Goal: Task Accomplishment & Management: Use online tool/utility

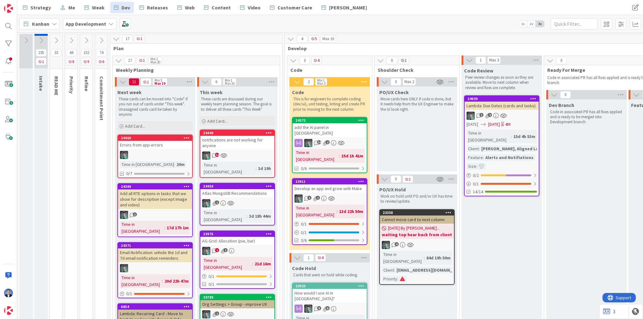
scroll to position [0, 334]
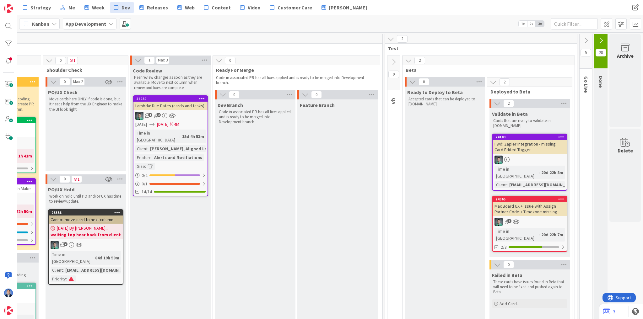
click at [90, 232] on b "waiting top hear back from client" at bounding box center [86, 235] width 70 height 6
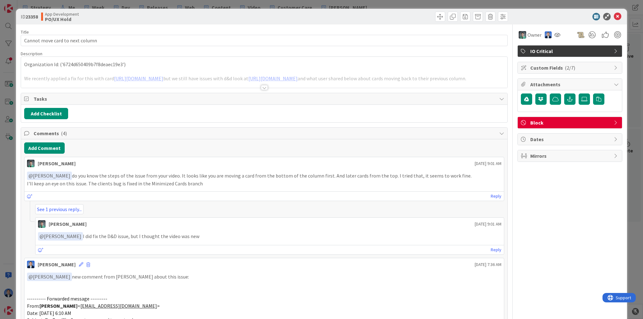
click at [547, 123] on span "Block" at bounding box center [570, 123] width 80 height 8
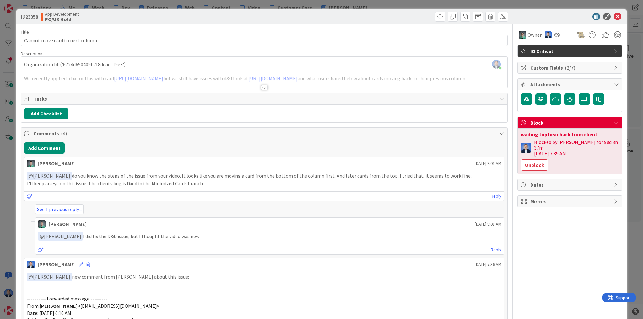
drag, startPoint x: 570, startPoint y: 147, endPoint x: 531, endPoint y: 146, distance: 38.6
click at [534, 146] on div "Blocked by [PERSON_NAME] for 98d 3h 37m [DATE] 7:39 AM" at bounding box center [576, 147] width 85 height 17
copy div "[DATE] 7:39 AM"
click at [559, 237] on div "Owner IO Critical Custom Fields ( 2/7 ) Attachments Block waiting top hear back…" at bounding box center [569, 280] width 105 height 512
click at [551, 133] on div "waiting top hear back from client" at bounding box center [570, 134] width 98 height 5
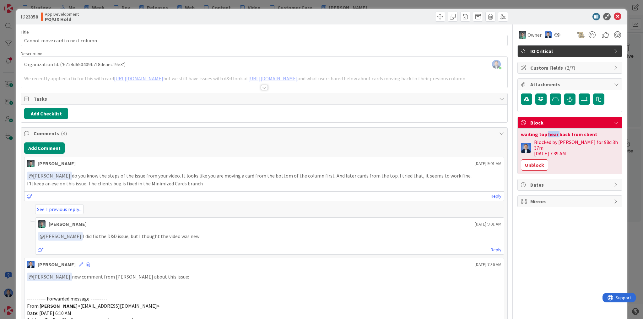
click at [551, 133] on div "waiting top hear back from client" at bounding box center [570, 134] width 98 height 5
copy div "waiting top hear back from client"
click at [616, 15] on icon at bounding box center [618, 17] width 8 height 8
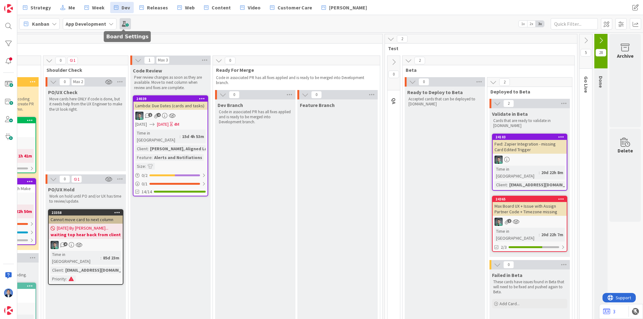
click at [128, 24] on span at bounding box center [125, 23] width 11 height 11
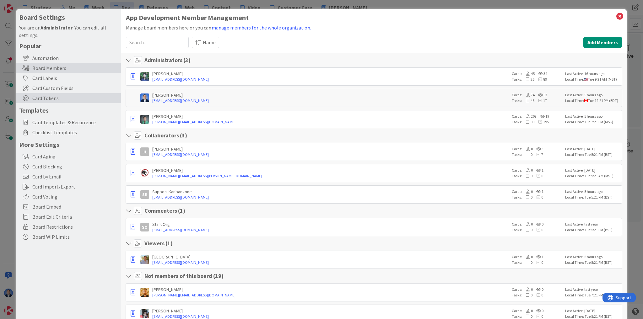
click at [57, 98] on span "Card Tokens" at bounding box center [74, 99] width 85 height 8
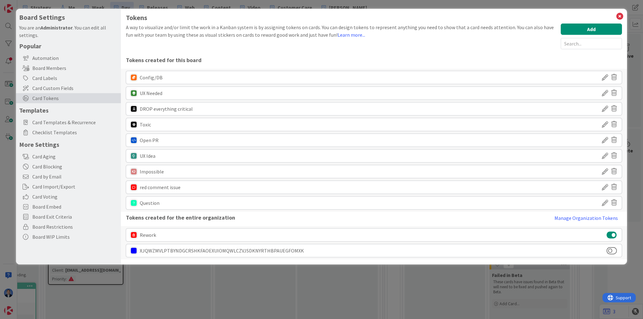
click at [603, 77] on icon at bounding box center [605, 77] width 6 height 11
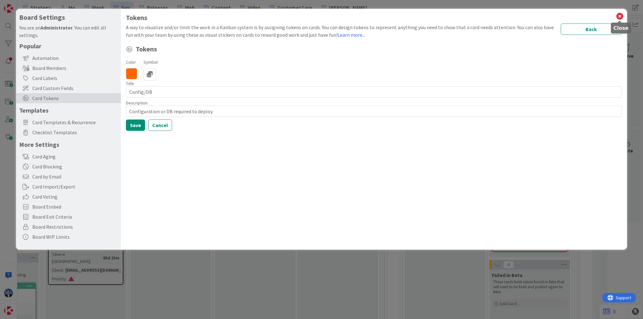
click at [619, 16] on icon at bounding box center [620, 16] width 8 height 9
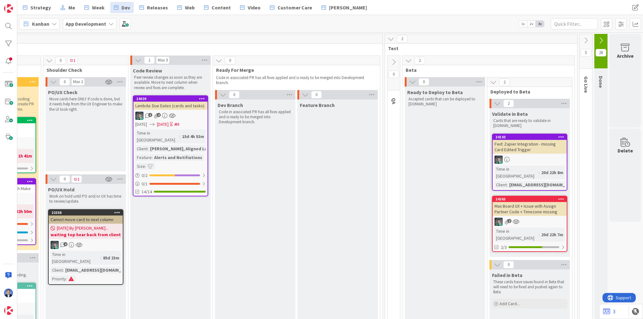
click at [555, 136] on div at bounding box center [560, 137] width 11 height 4
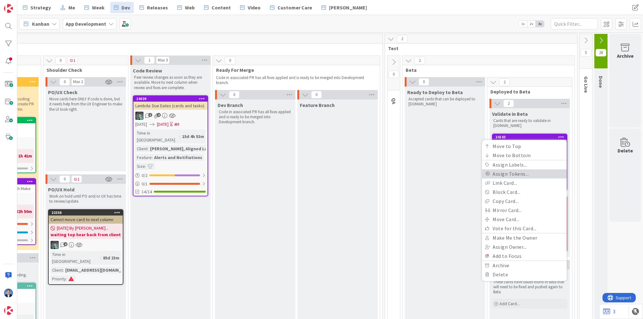
click at [536, 174] on link "Assign Tokens..." at bounding box center [524, 174] width 85 height 9
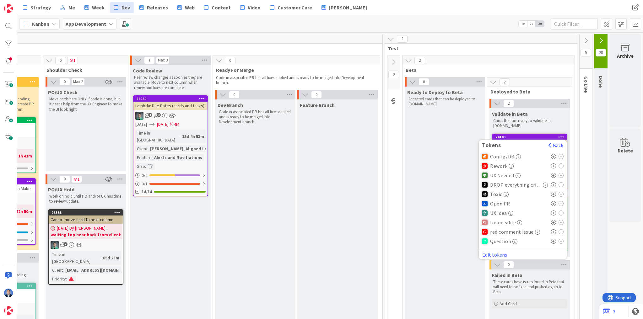
click at [551, 154] on icon at bounding box center [553, 156] width 5 height 5
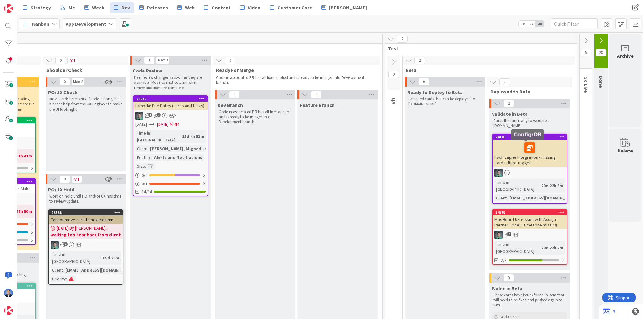
click at [0, 0] on icon at bounding box center [0, 0] width 0 height 0
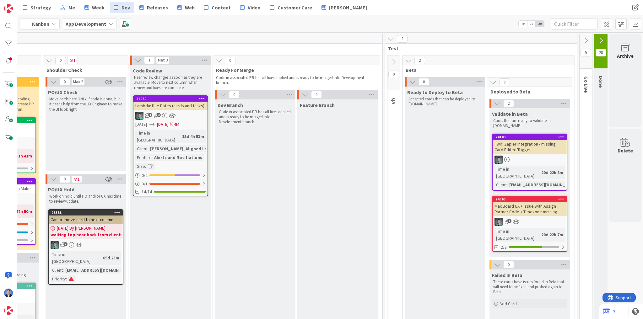
click at [558, 136] on icon at bounding box center [561, 137] width 6 height 4
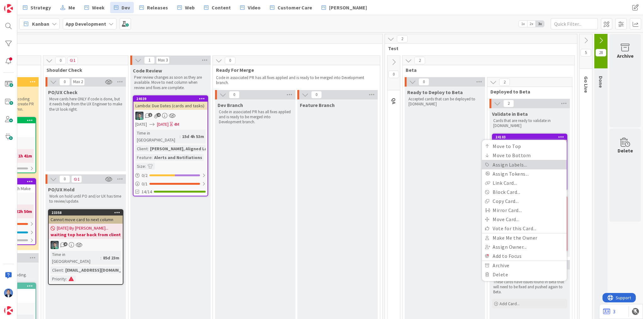
click at [543, 165] on link "Assign Labels..." at bounding box center [524, 164] width 85 height 9
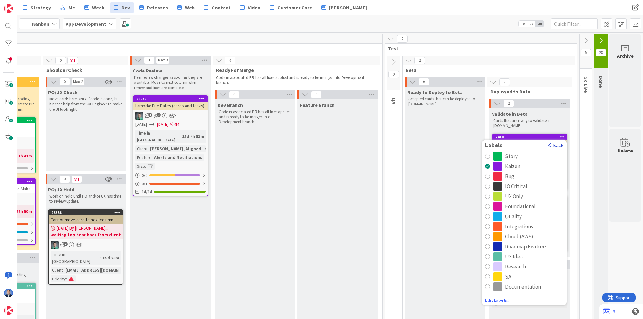
click at [556, 144] on button "Back" at bounding box center [555, 145] width 15 height 7
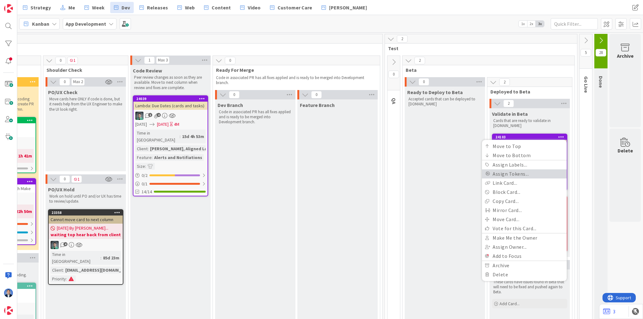
click at [532, 172] on link "Assign Tokens..." at bounding box center [524, 174] width 85 height 9
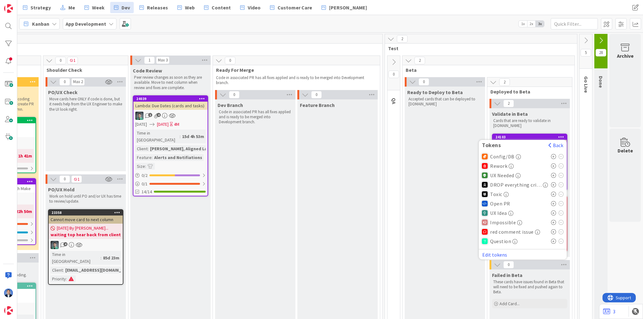
click at [551, 203] on icon at bounding box center [553, 203] width 5 height 5
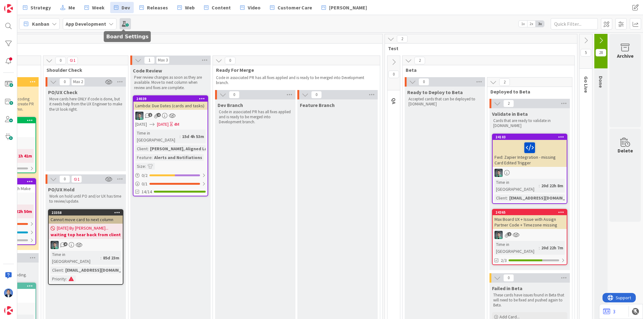
click at [124, 24] on span at bounding box center [125, 23] width 11 height 11
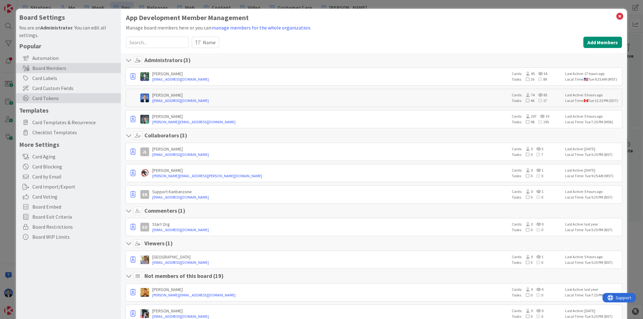
click at [43, 100] on span "Card Tokens" at bounding box center [74, 99] width 85 height 8
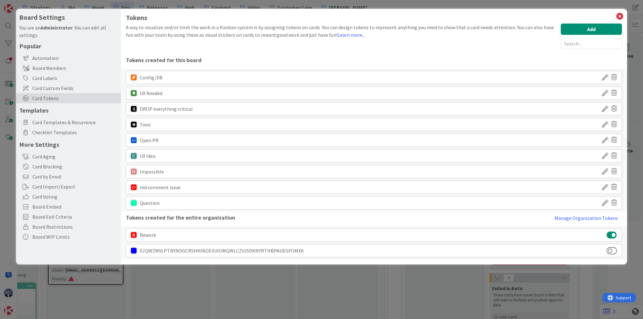
click at [597, 36] on div "Add" at bounding box center [591, 37] width 61 height 26
click at [595, 31] on button "Add" at bounding box center [591, 29] width 61 height 11
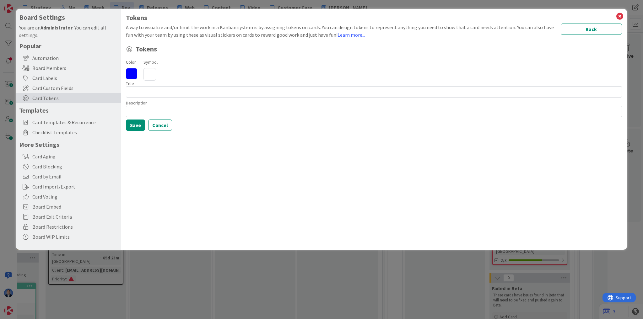
click at [134, 73] on icon at bounding box center [131, 73] width 11 height 11
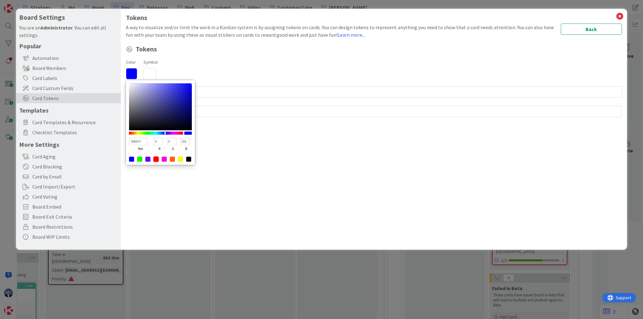
click at [156, 158] on div at bounding box center [156, 159] width 5 height 5
type input "FF0000"
type input "255"
type input "0"
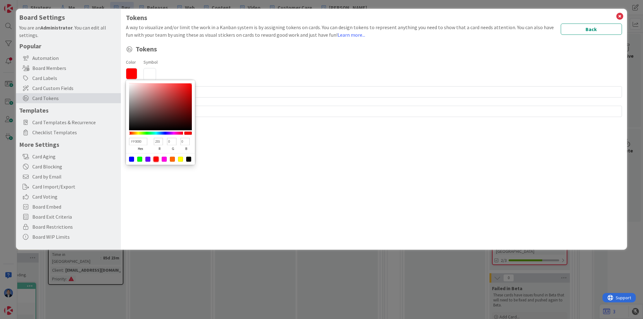
click at [146, 72] on icon at bounding box center [149, 74] width 13 height 13
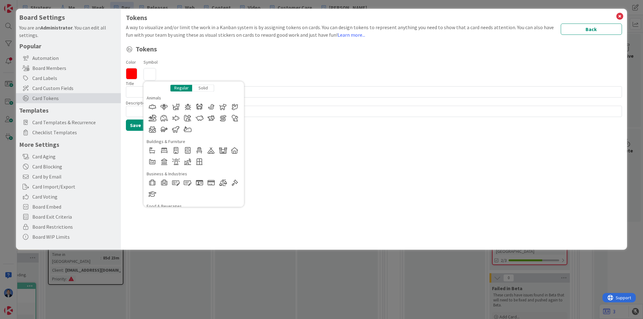
click at [204, 89] on div "Solid" at bounding box center [203, 87] width 22 height 7
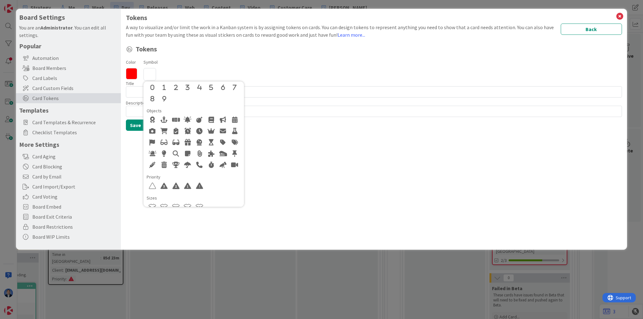
scroll to position [276, 0]
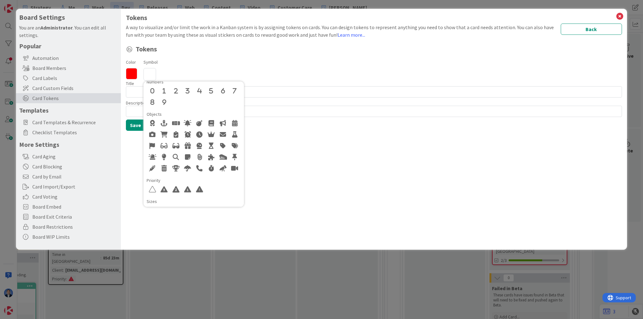
click at [347, 188] on div "Tokens A way to visualize and/or limit the work in a Kanban system is by assign…" at bounding box center [374, 129] width 506 height 241
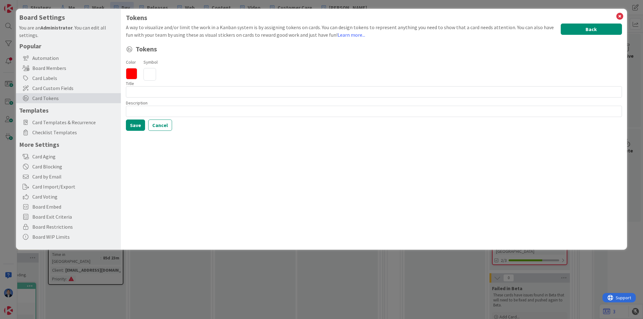
click at [597, 31] on button "Back" at bounding box center [591, 29] width 61 height 11
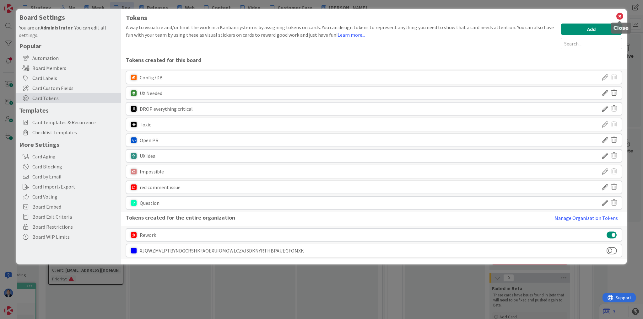
click at [620, 18] on icon at bounding box center [620, 16] width 8 height 9
